Goal: Understand process/instructions: Learn about a topic

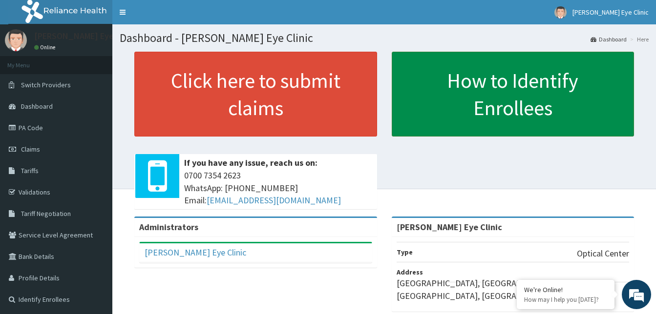
click at [549, 109] on link "How to Identify Enrollees" at bounding box center [512, 94] width 243 height 85
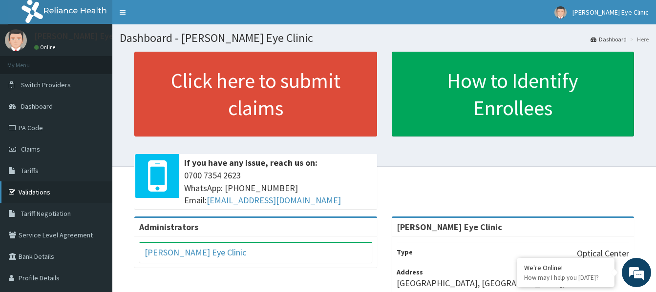
click at [44, 189] on link "Validations" at bounding box center [56, 192] width 112 height 21
